Goal: Task Accomplishment & Management: Manage account settings

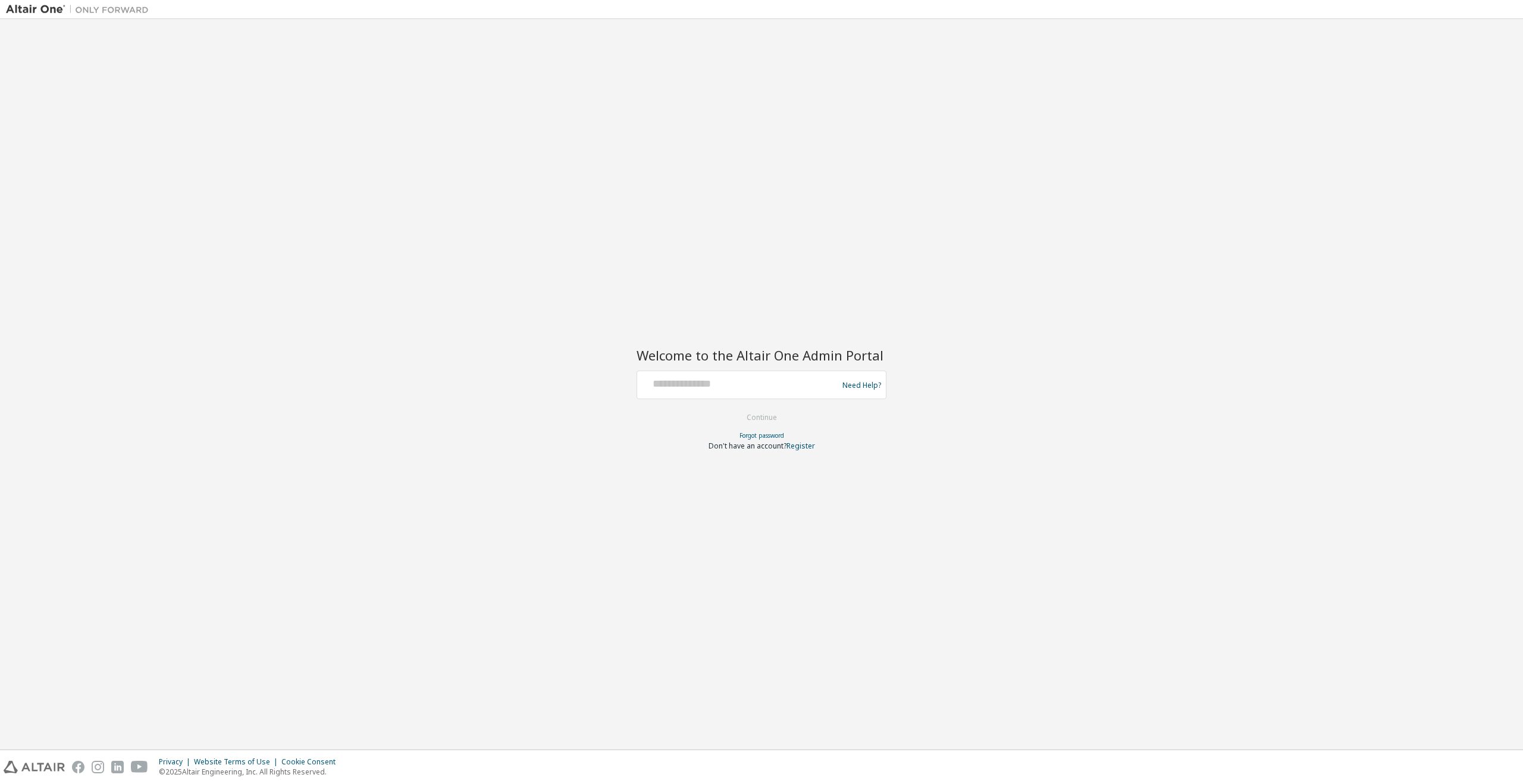
click at [734, 400] on form "Need Help? Please make sure that you provide your Global Login as email (e.g. @…" at bounding box center [762, 410] width 250 height 80
click at [734, 396] on div at bounding box center [740, 384] width 195 height 23
click at [734, 386] on input "text" at bounding box center [740, 382] width 195 height 17
type input "*"
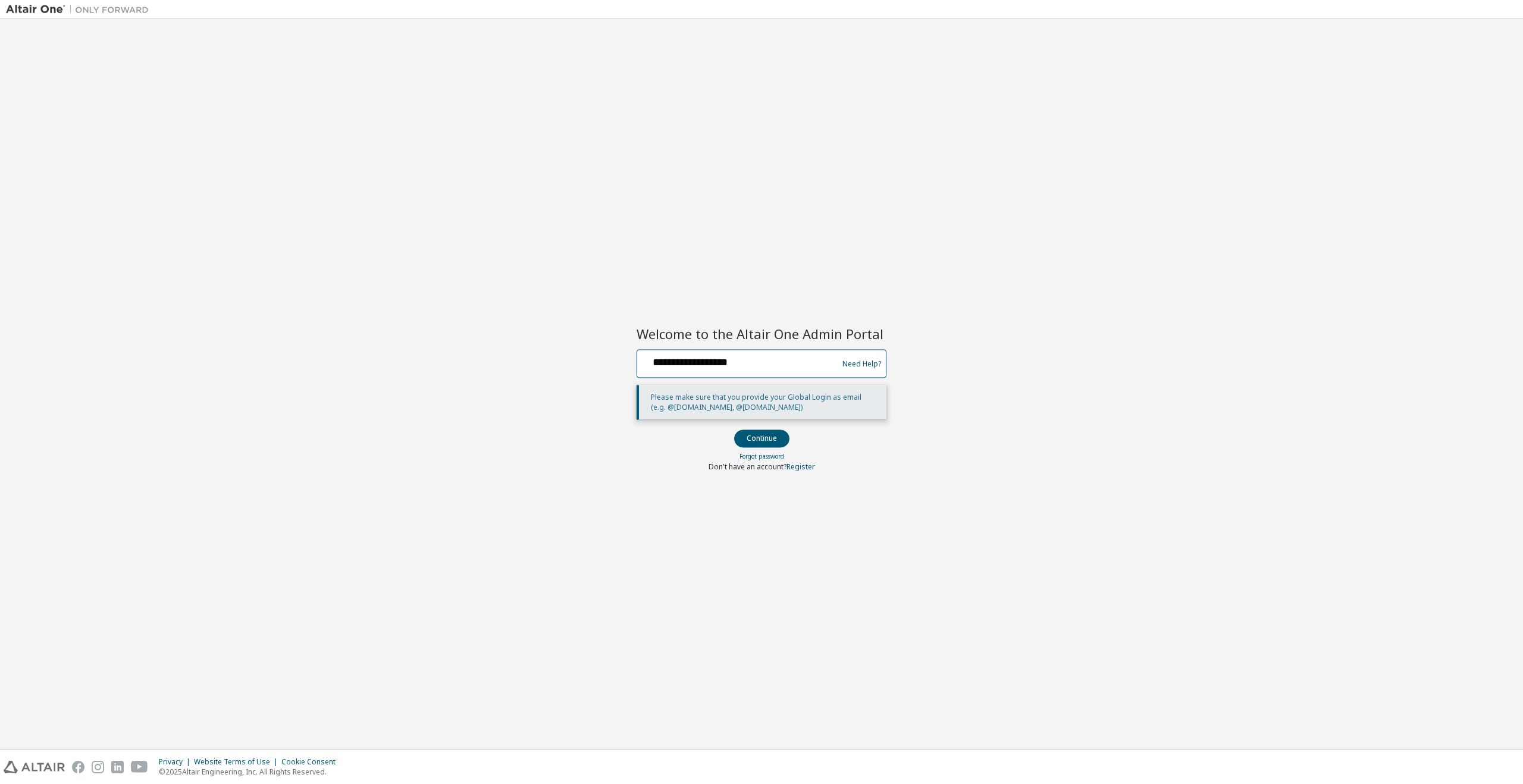
type input "**********"
click at [734, 430] on button "Continue" at bounding box center [762, 439] width 55 height 18
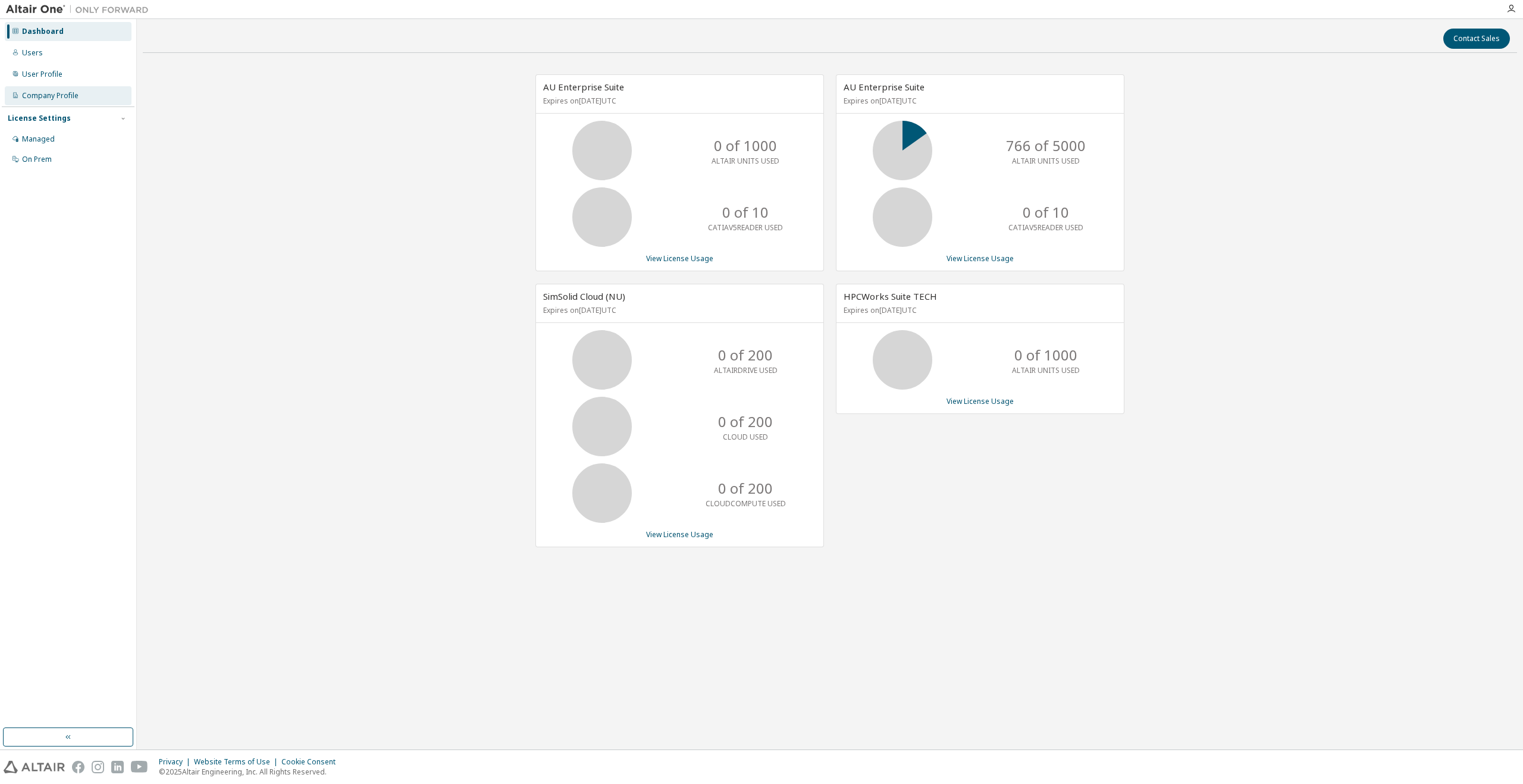
click at [85, 95] on div "Company Profile" at bounding box center [68, 96] width 126 height 19
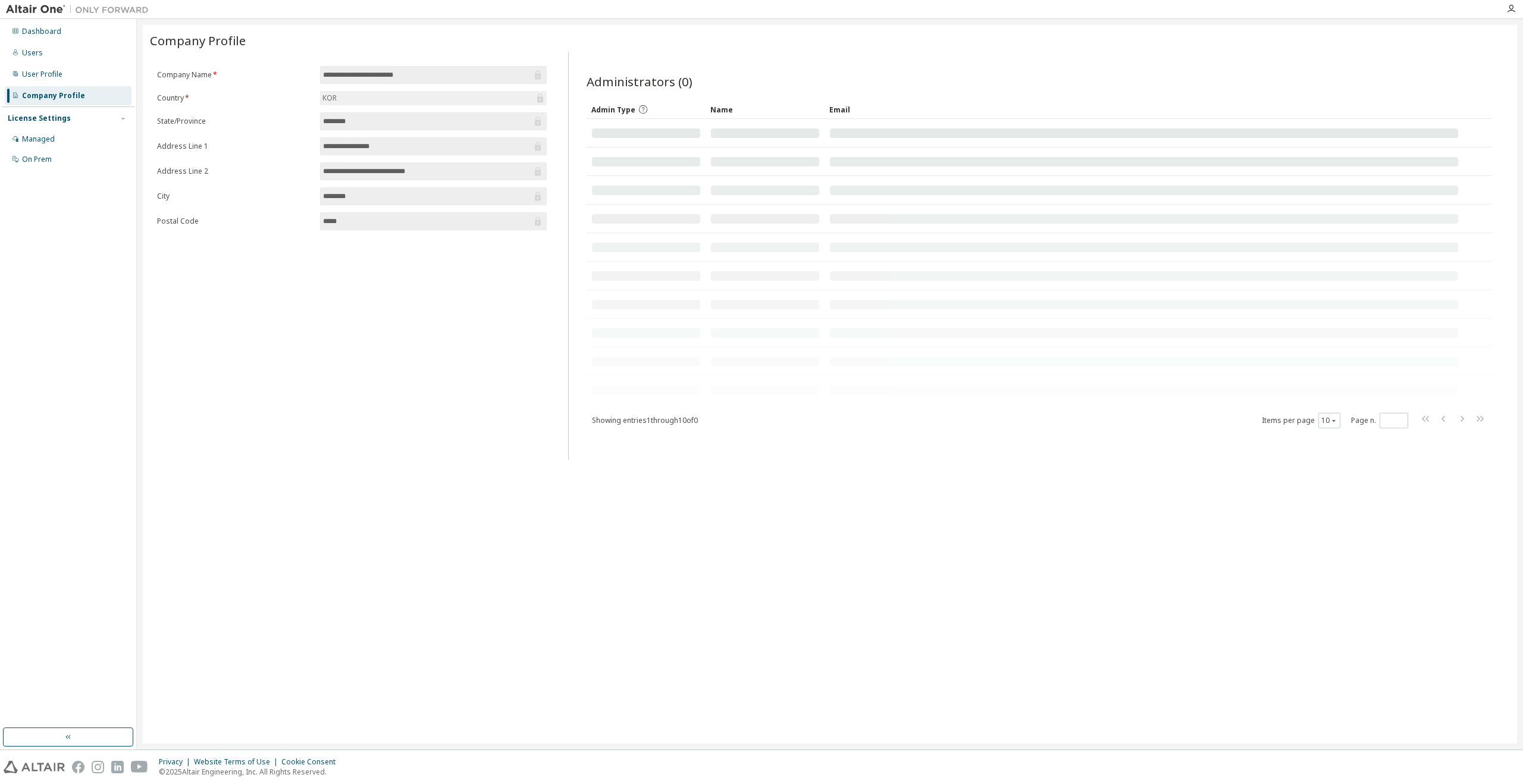
click at [229, 137] on form "**********" at bounding box center [352, 148] width 390 height 164
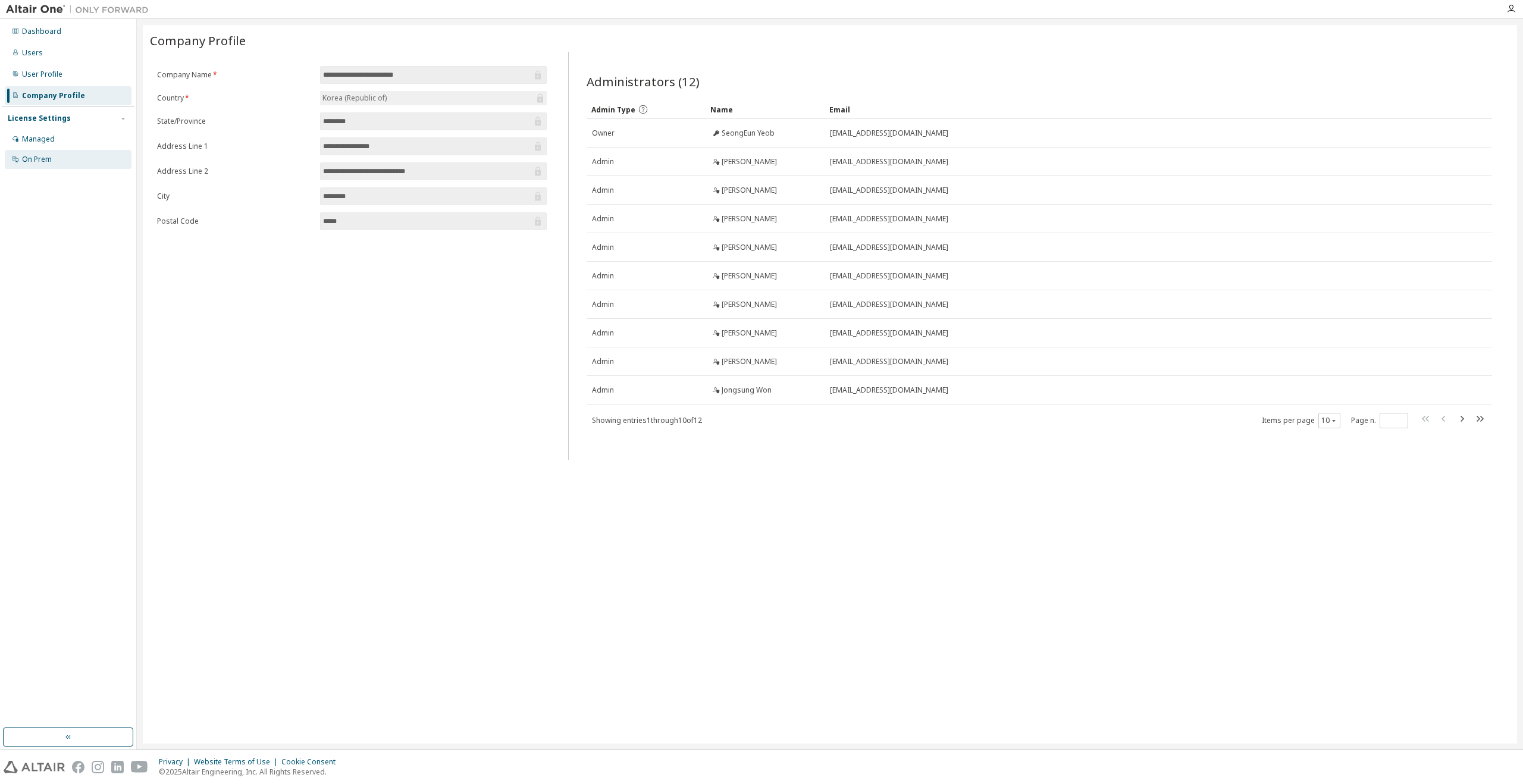
click at [72, 155] on div "On Prem" at bounding box center [68, 159] width 126 height 19
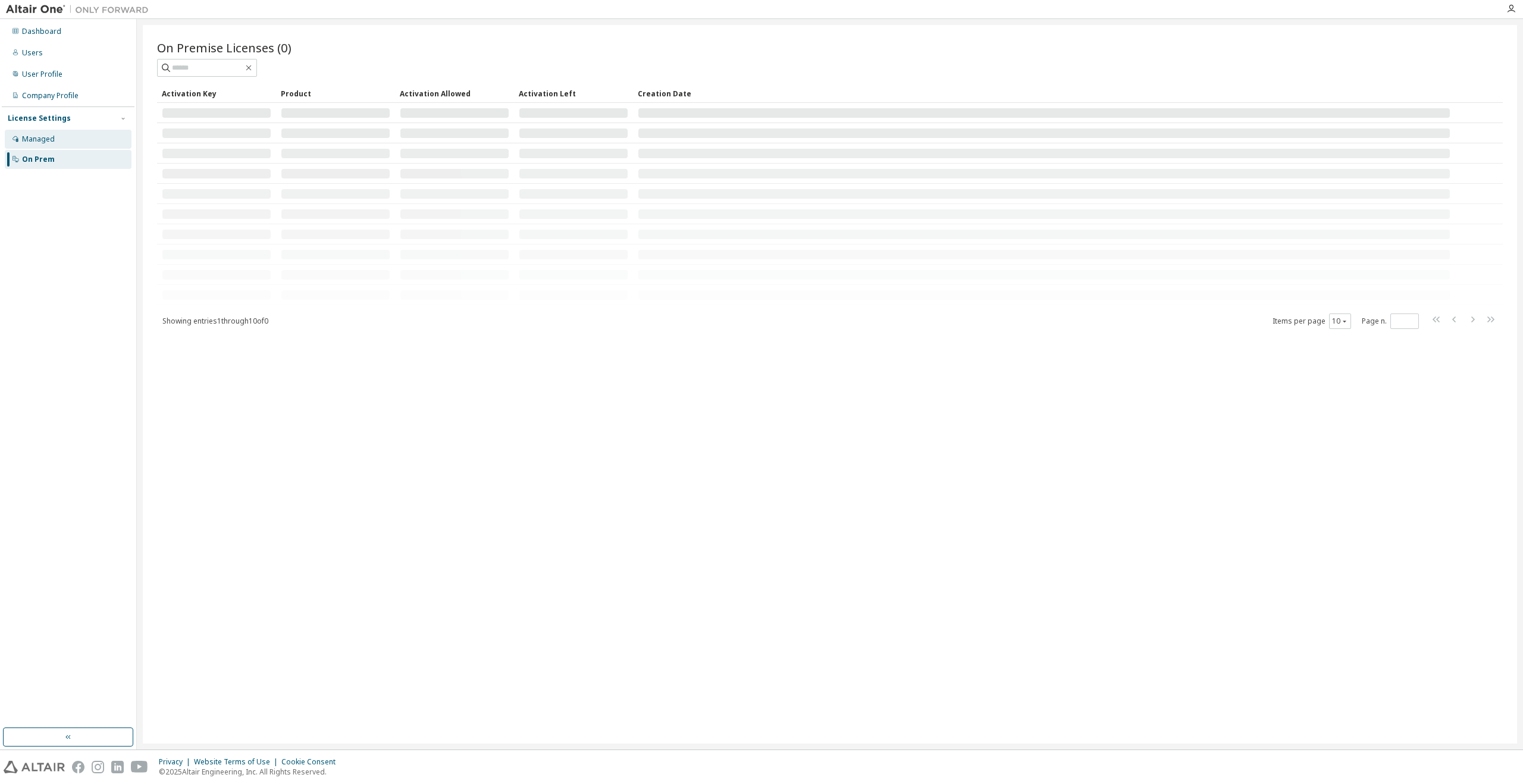
click at [72, 139] on div "Managed" at bounding box center [68, 139] width 126 height 19
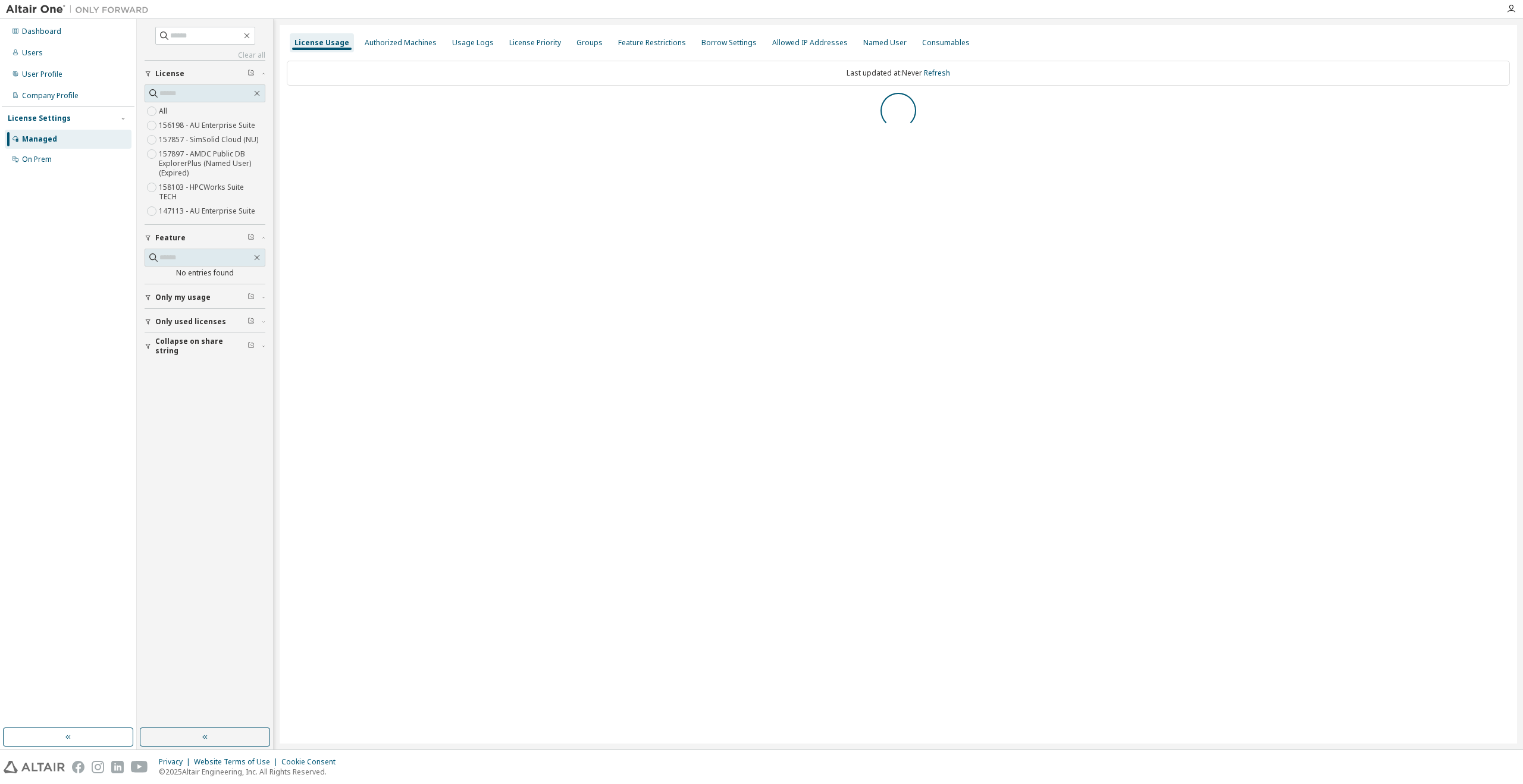
click at [389, 184] on div "License Usage Authorized Machines Usage Logs License Priority Groups Feature Re…" at bounding box center [899, 384] width 1238 height 719
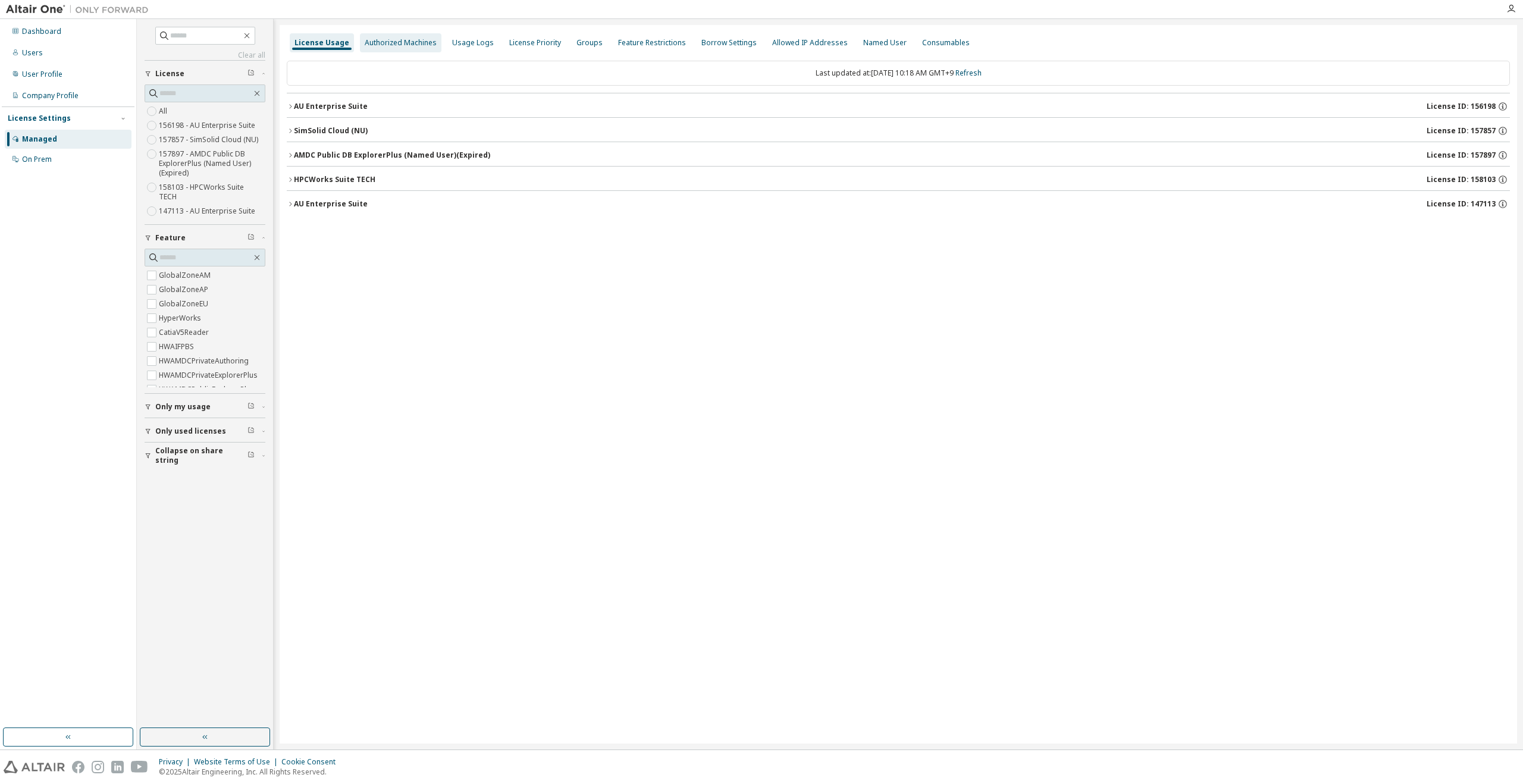
click at [366, 47] on div "Authorized Machines" at bounding box center [401, 42] width 72 height 10
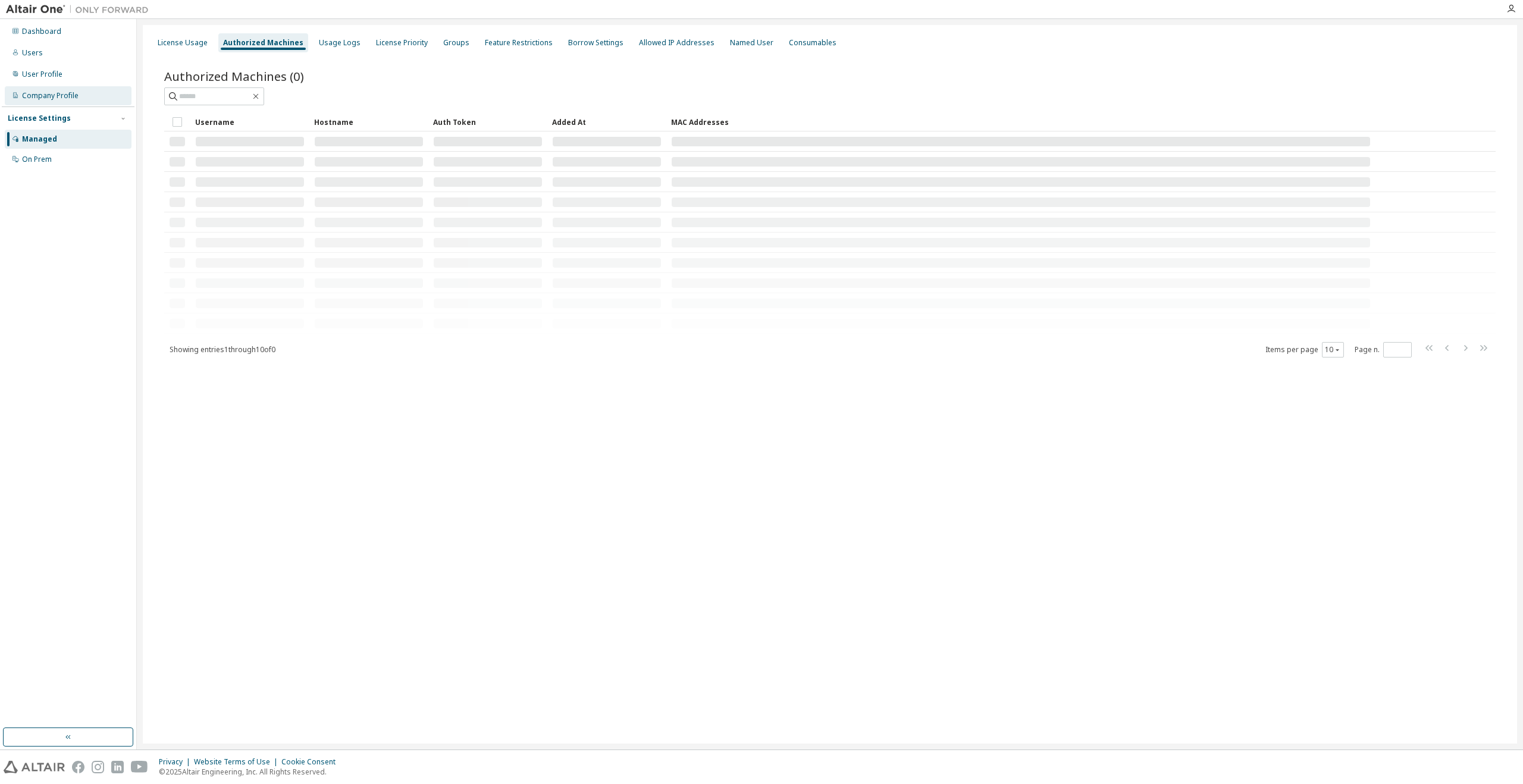
click at [70, 100] on div "Company Profile" at bounding box center [50, 96] width 57 height 10
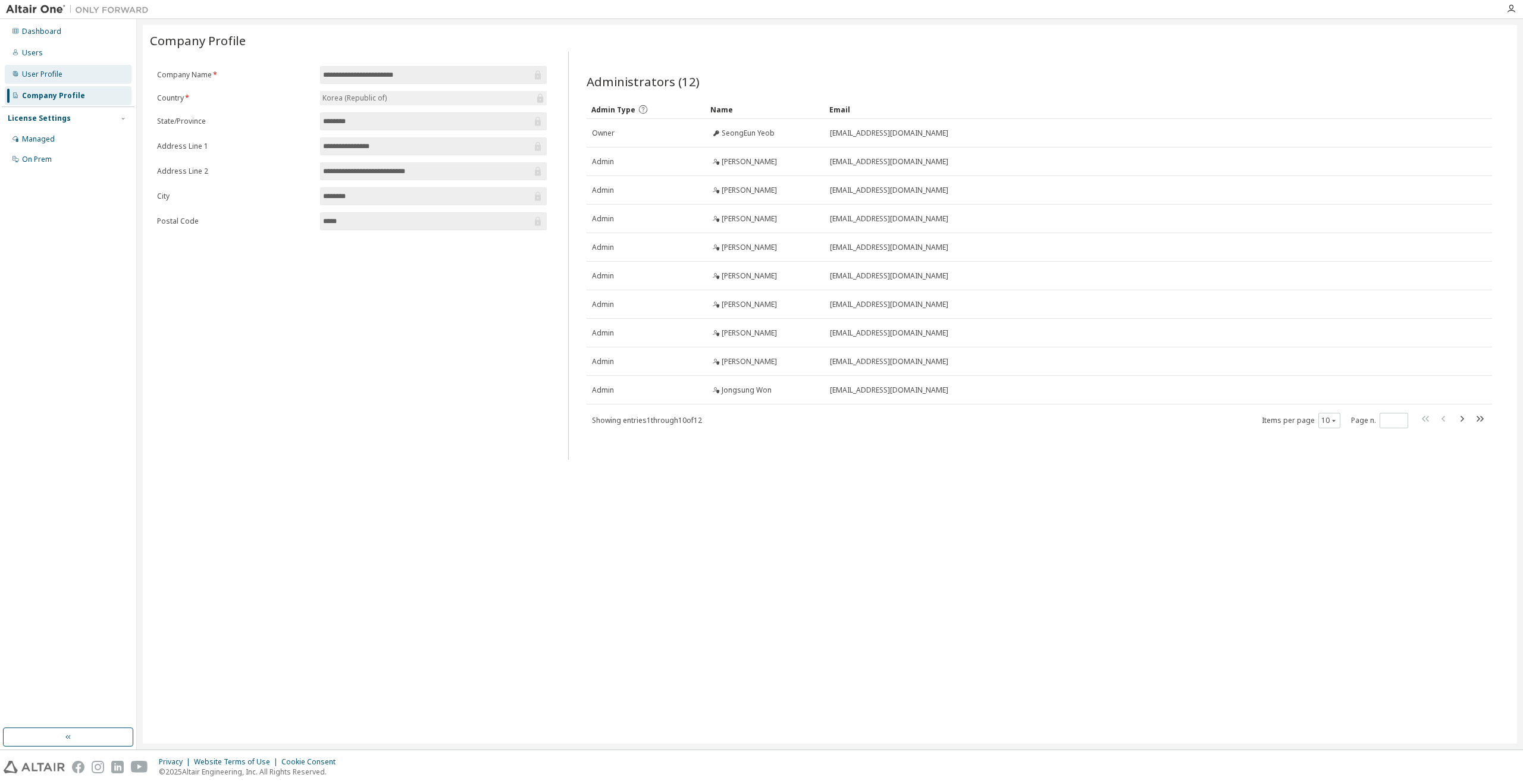
click at [79, 81] on div "User Profile" at bounding box center [68, 74] width 126 height 19
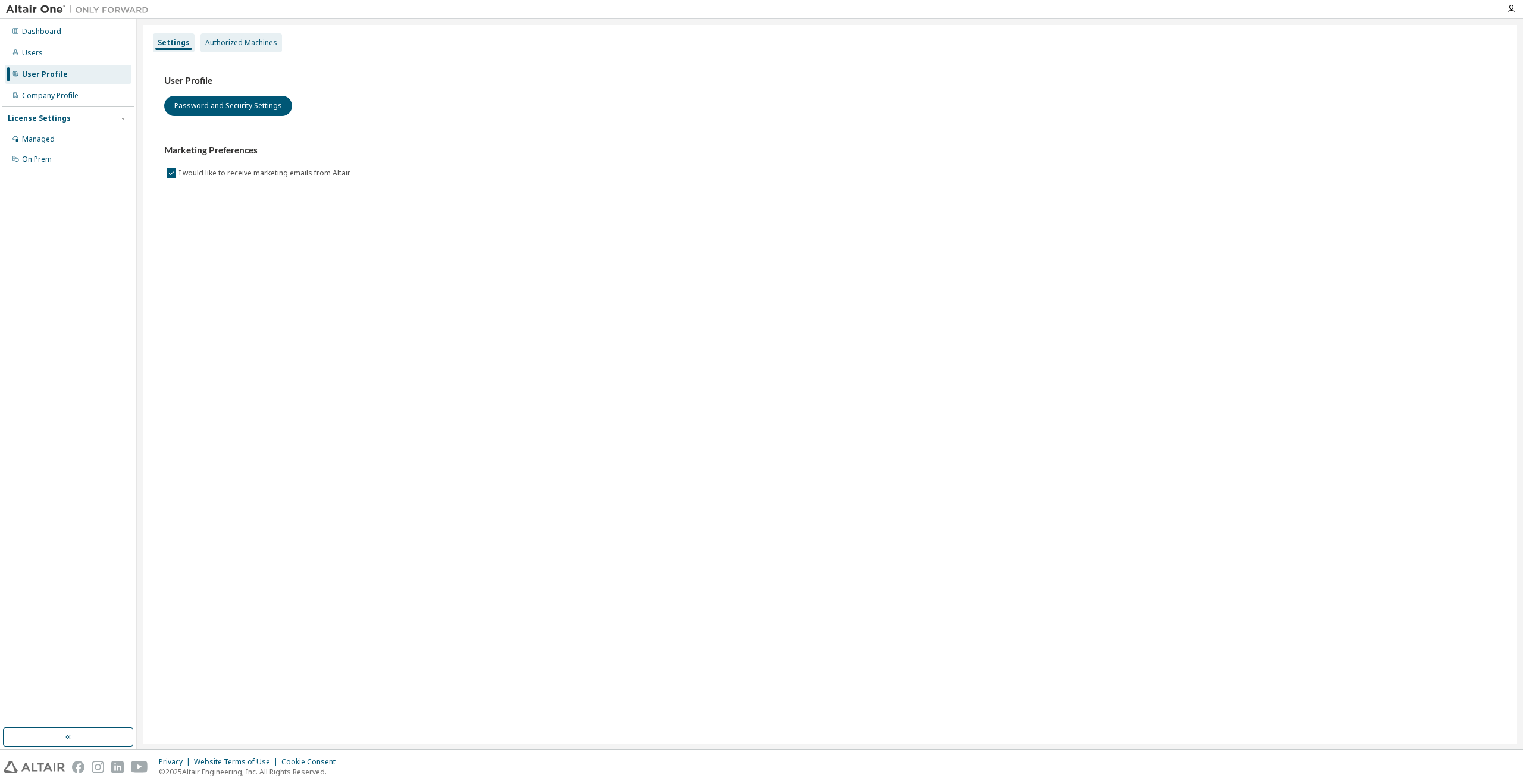
click at [219, 49] on div "Authorized Machines" at bounding box center [241, 42] width 81 height 19
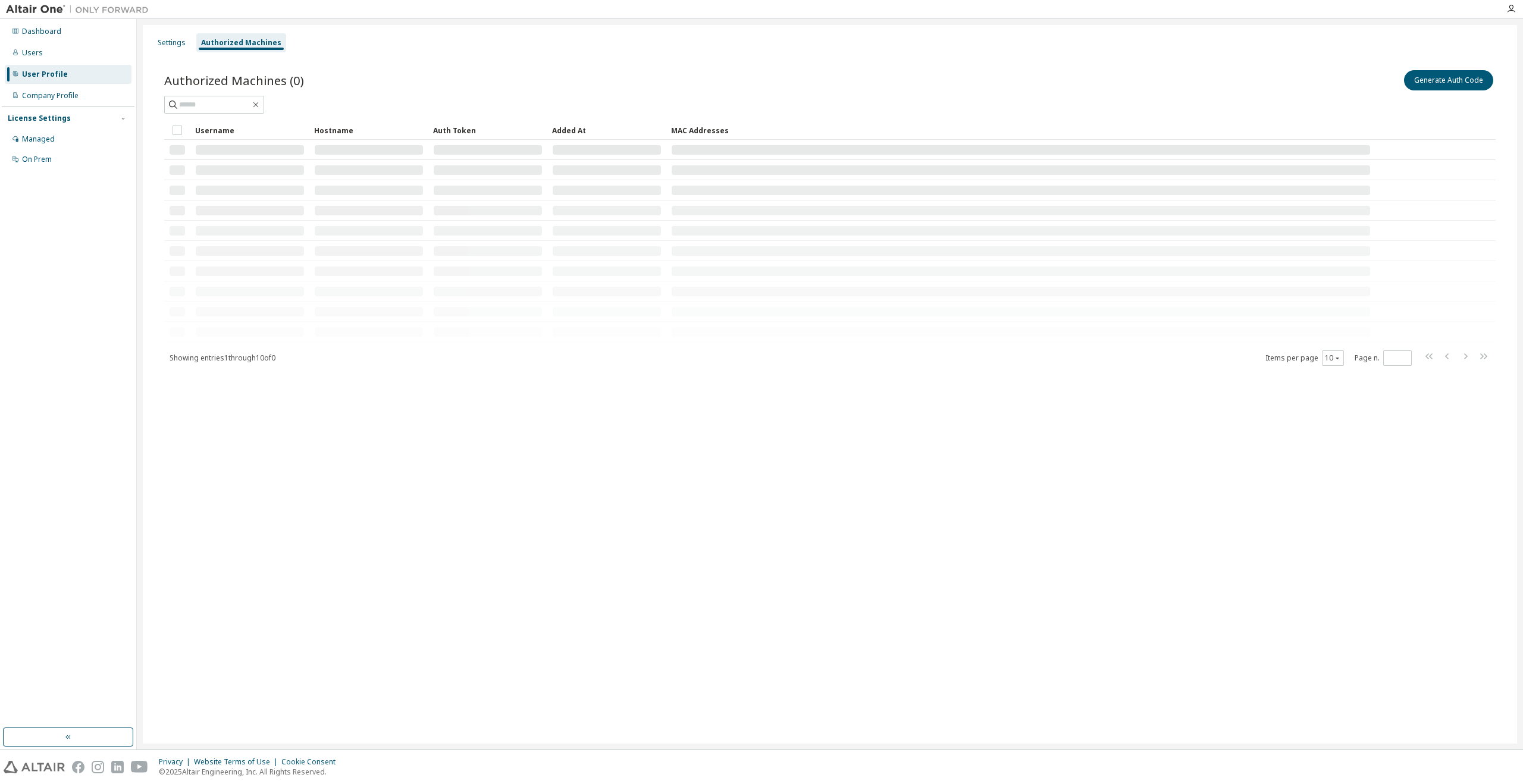
click at [435, 90] on div "Authorized Machines (0) Generate Auth Code" at bounding box center [830, 80] width 1332 height 25
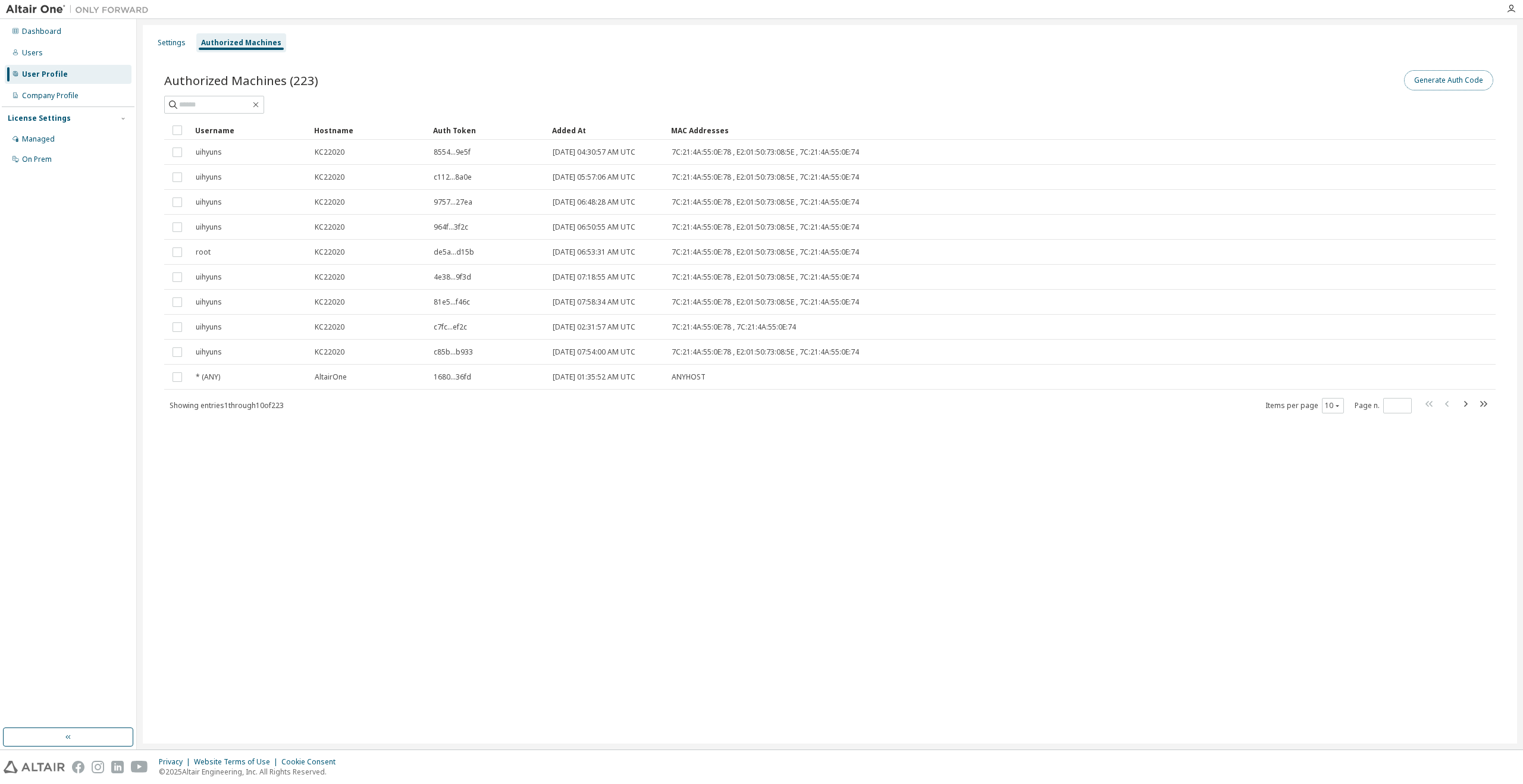
click at [1429, 73] on button "Generate Auth Code" at bounding box center [1449, 80] width 89 height 20
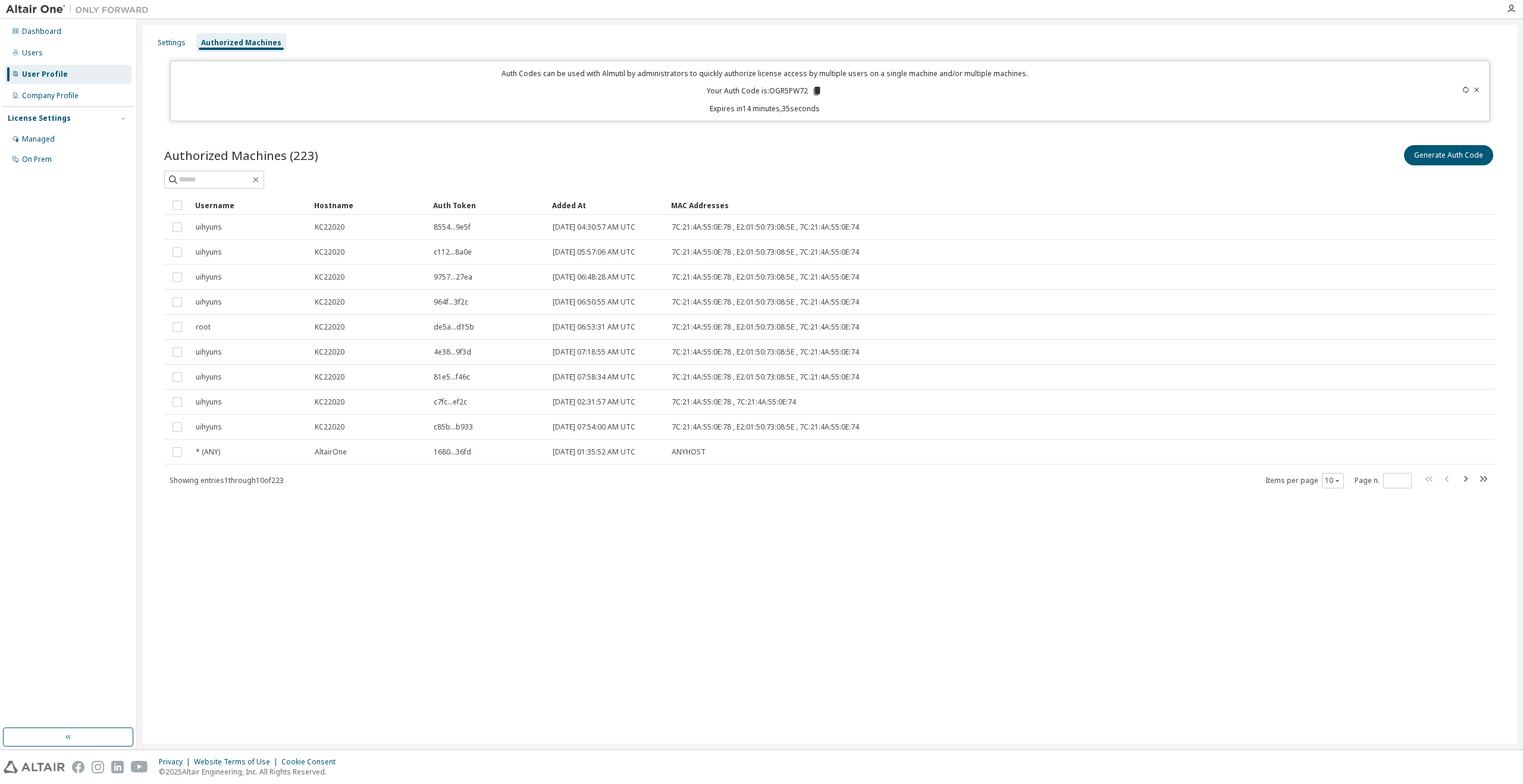
click at [819, 97] on div "Auth Codes can be used with Almutil by administrators to quickly authorize lice…" at bounding box center [764, 91] width 1174 height 45
click at [817, 95] on icon at bounding box center [817, 91] width 11 height 11
